Goal: Navigation & Orientation: Find specific page/section

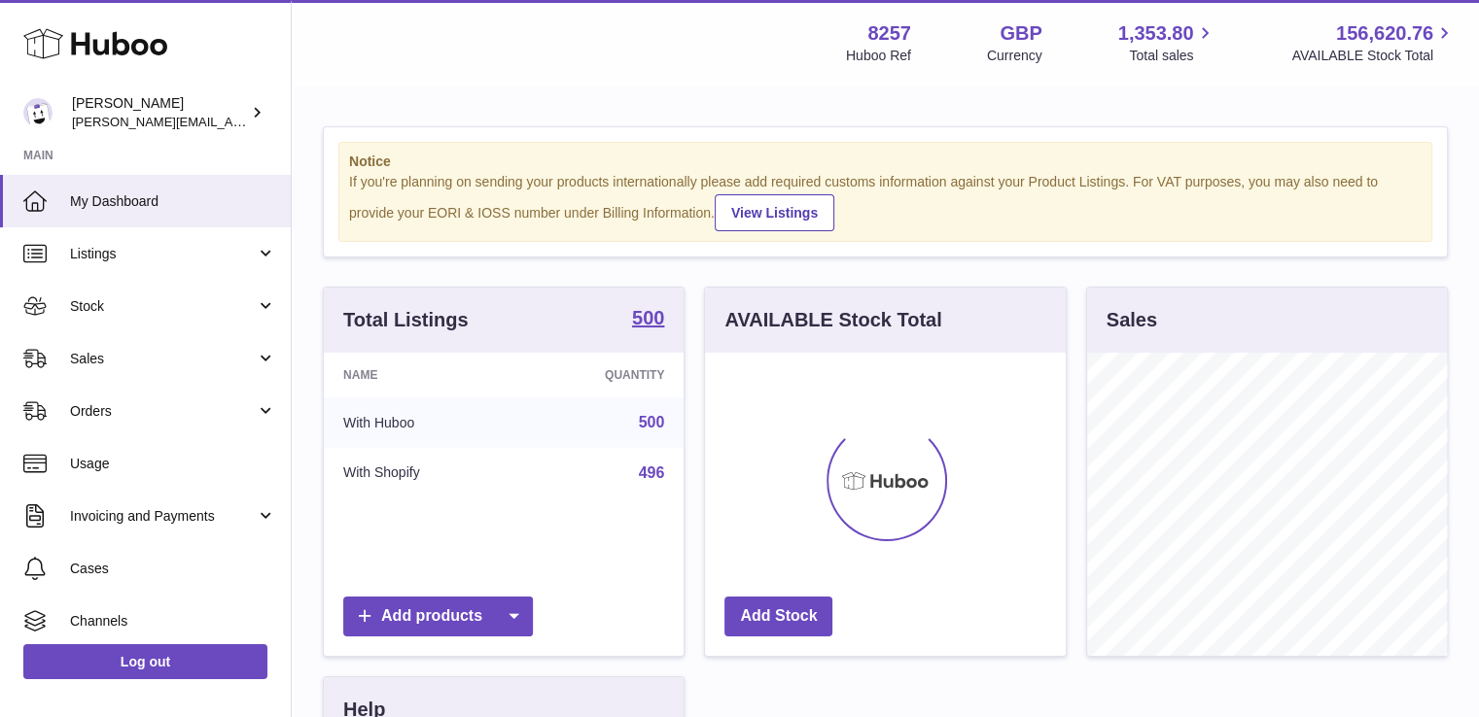
scroll to position [303, 361]
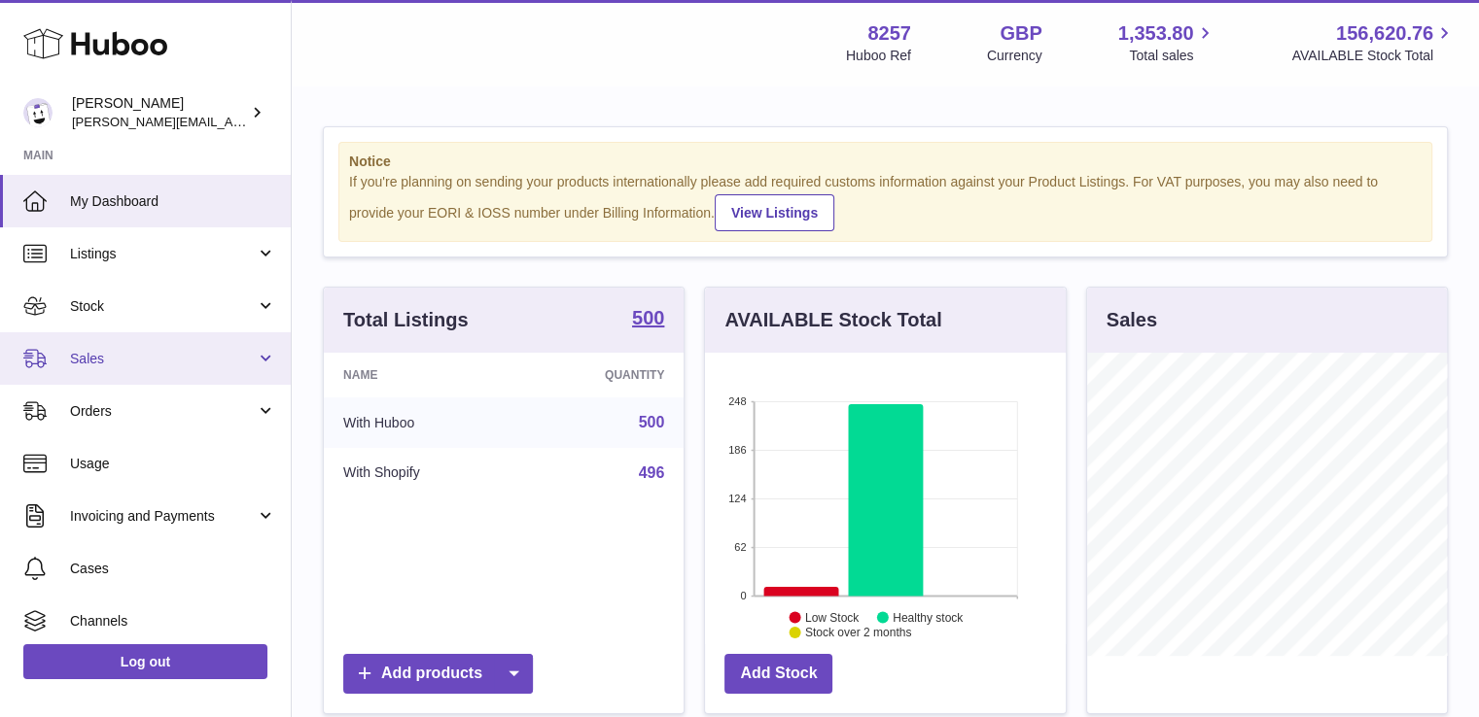
click at [113, 351] on span "Sales" at bounding box center [163, 359] width 186 height 18
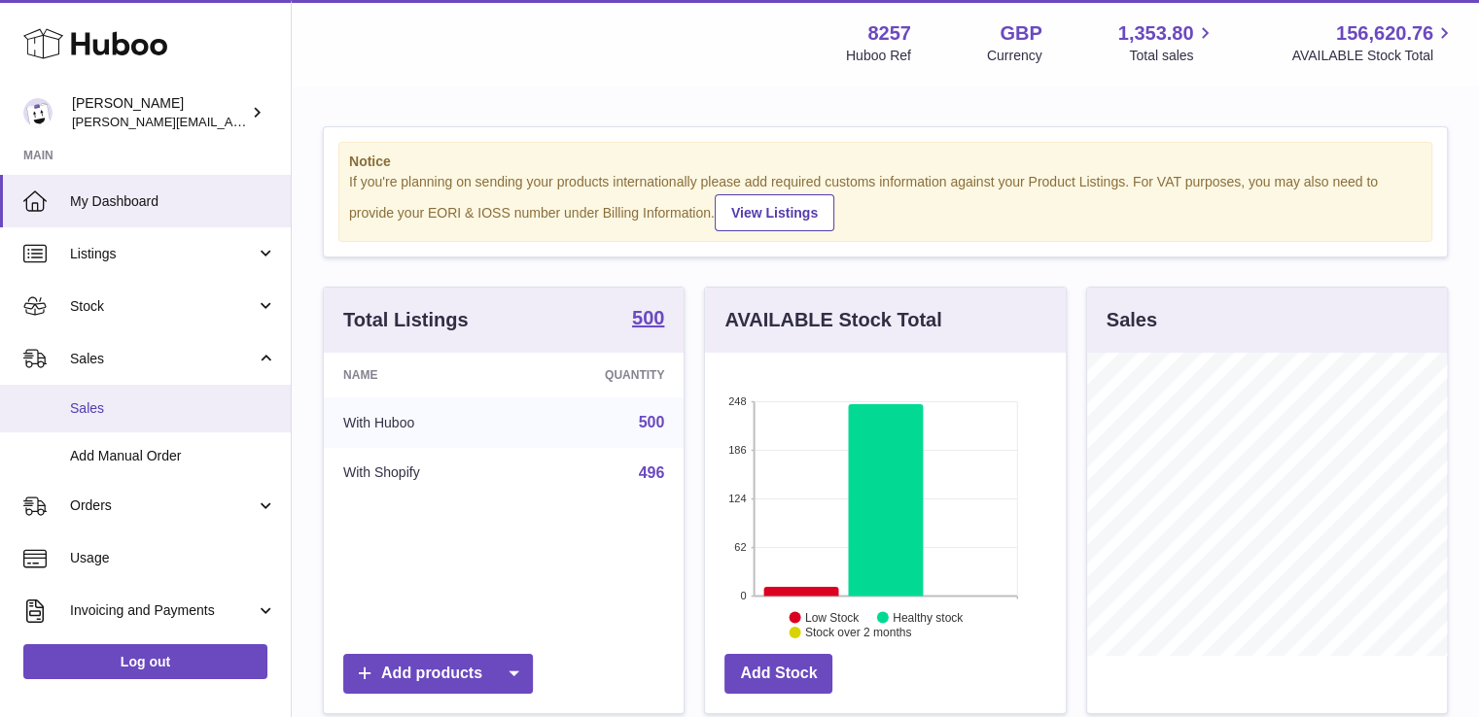
click at [109, 402] on span "Sales" at bounding box center [173, 409] width 206 height 18
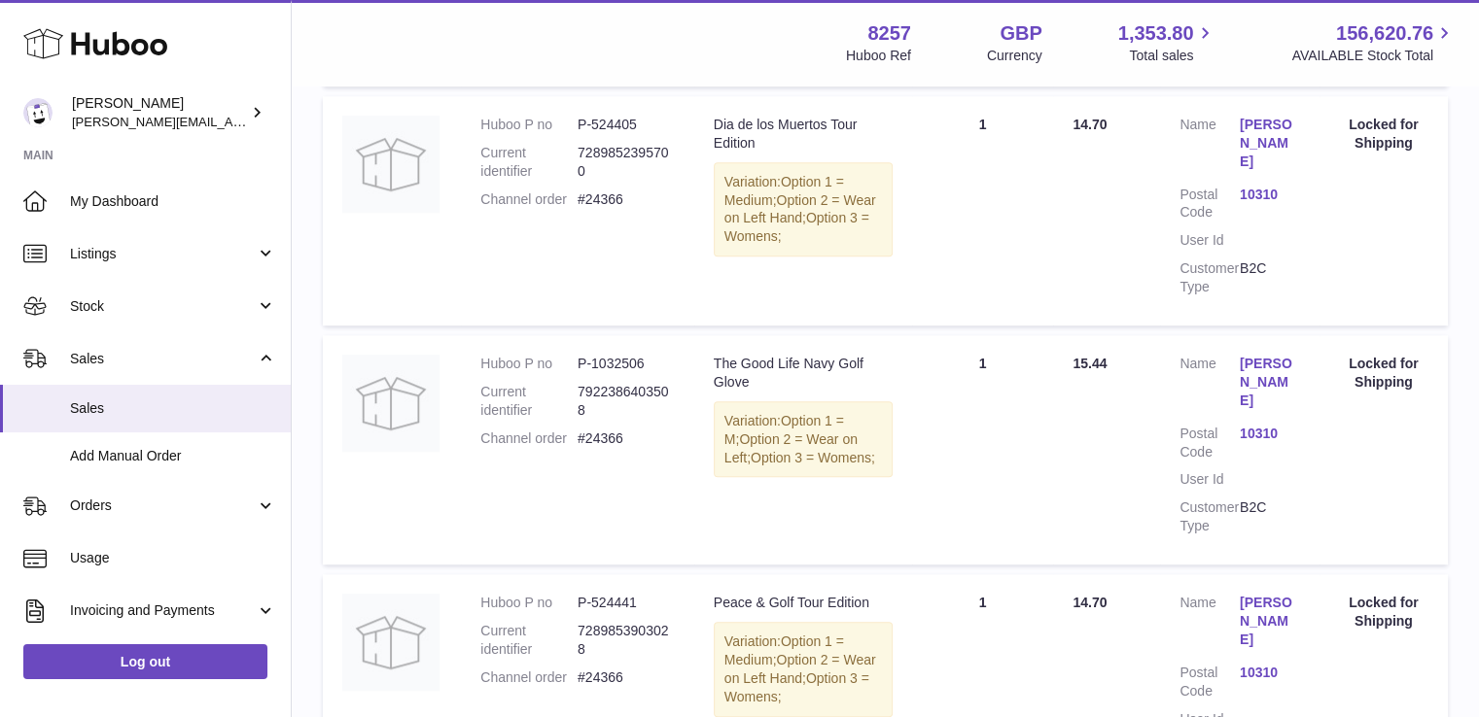
scroll to position [1361, 0]
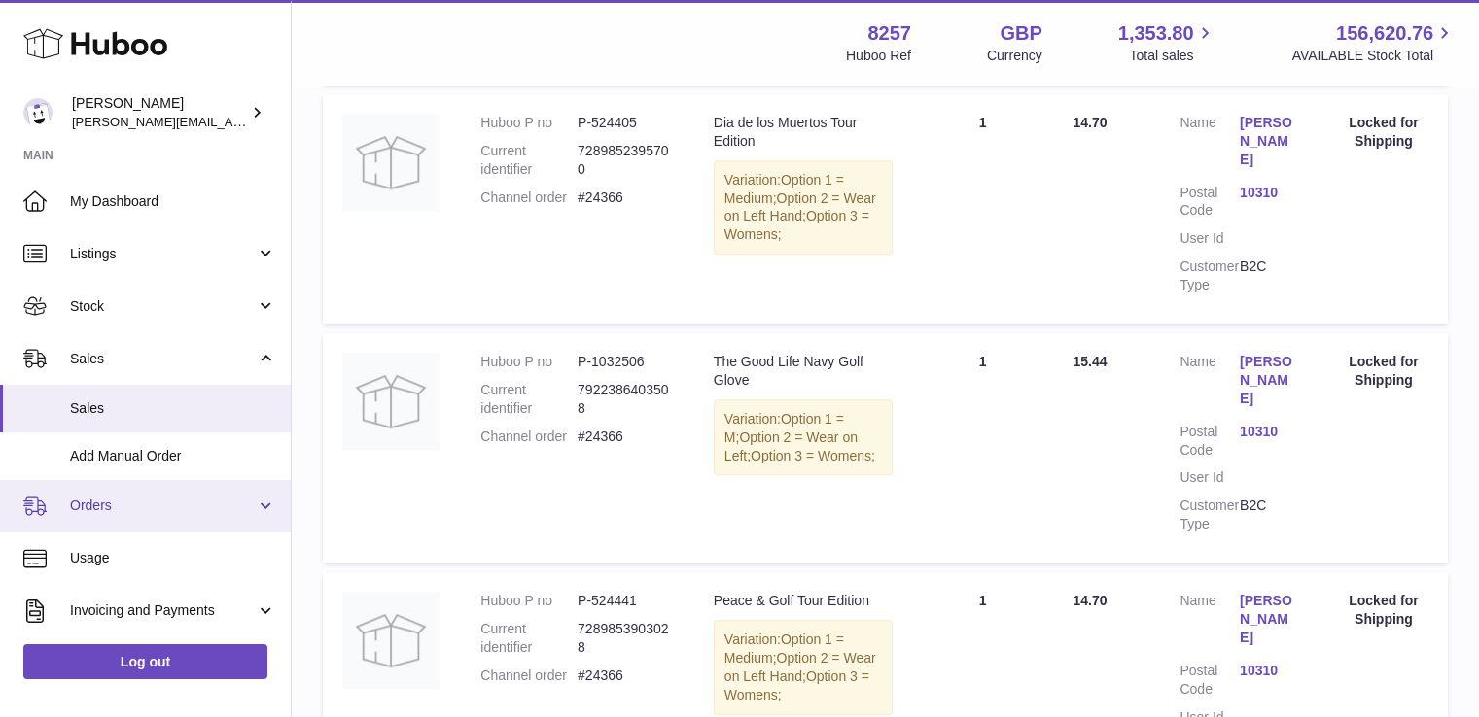
click at [122, 503] on span "Orders" at bounding box center [163, 506] width 186 height 18
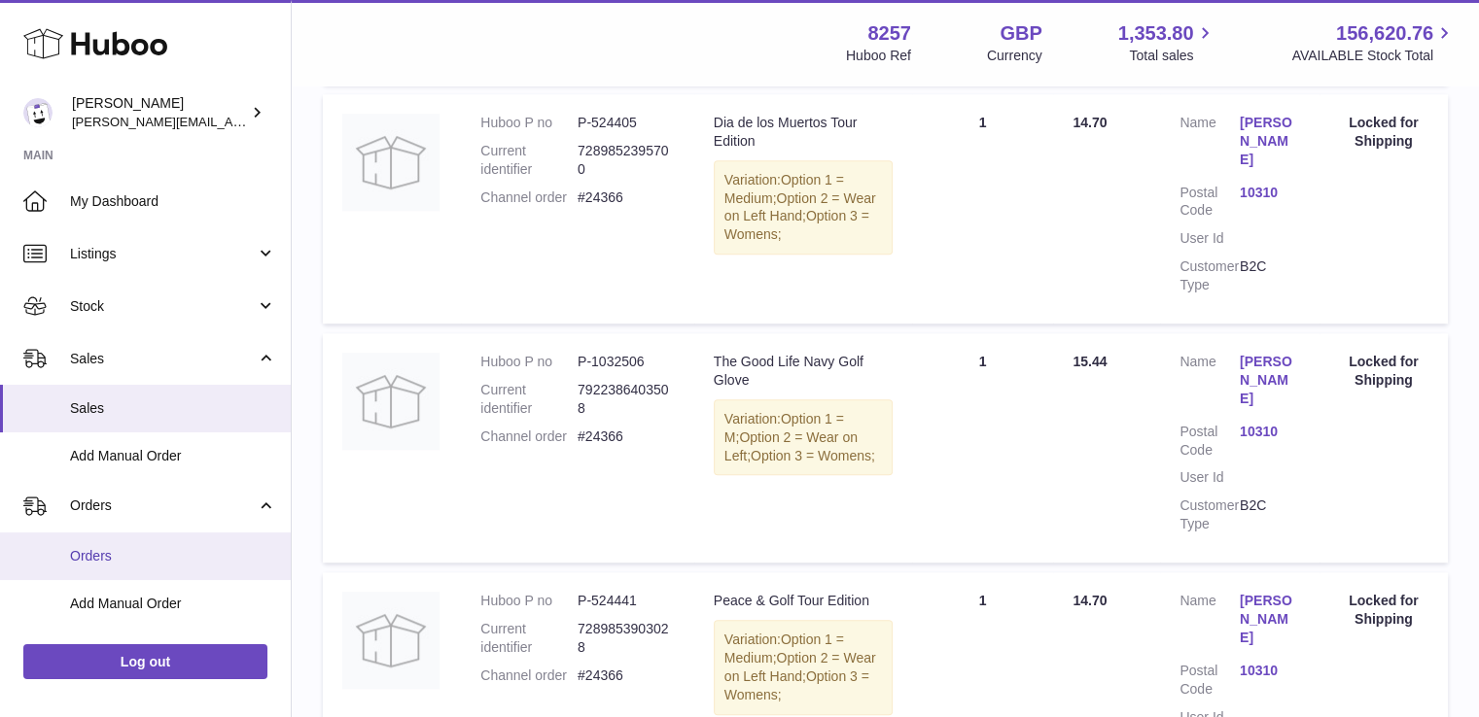
click at [124, 554] on span "Orders" at bounding box center [173, 556] width 206 height 18
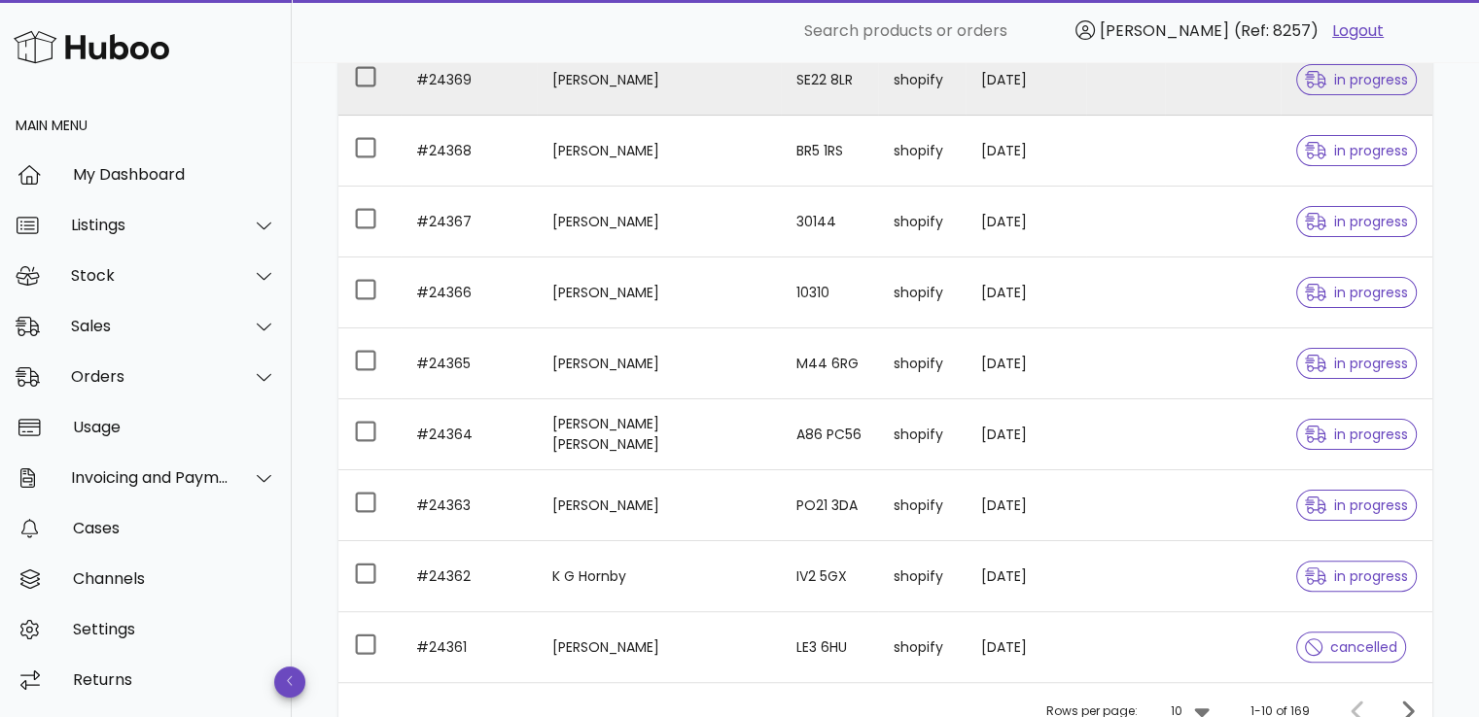
scroll to position [389, 0]
